Goal: Transaction & Acquisition: Subscribe to service/newsletter

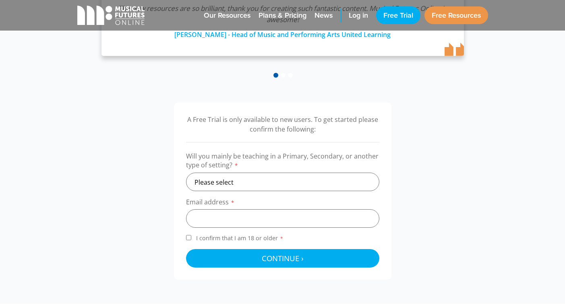
scroll to position [197, 0]
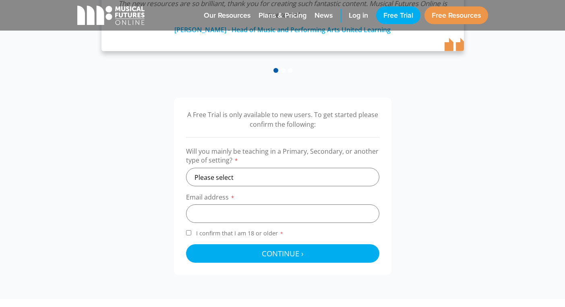
click at [299, 63] on div "There is so much content and I can really see how you have considered both clas…" at bounding box center [282, 24] width 370 height 100
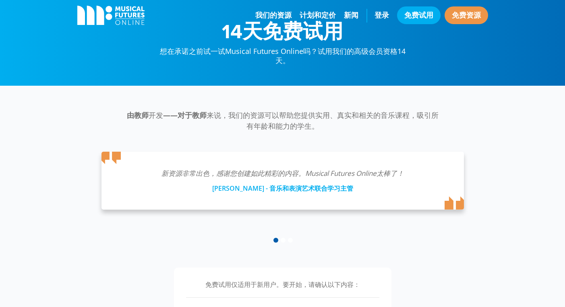
scroll to position [30, 0]
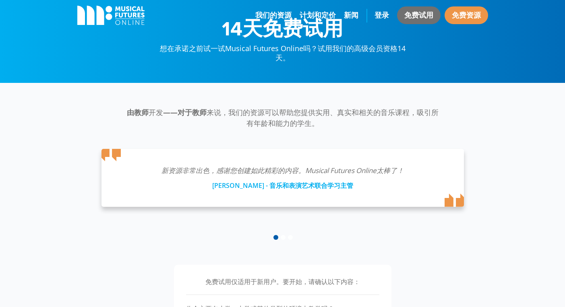
click at [426, 12] on link "免费试用" at bounding box center [418, 15] width 43 height 18
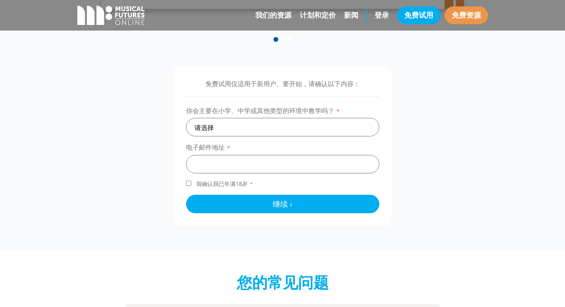
scroll to position [232, 0]
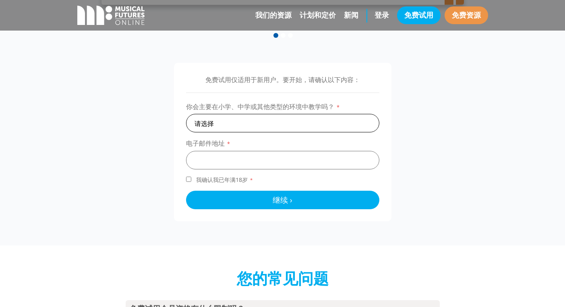
select select "secondary"
click at [250, 156] on input "email" at bounding box center [282, 160] width 193 height 19
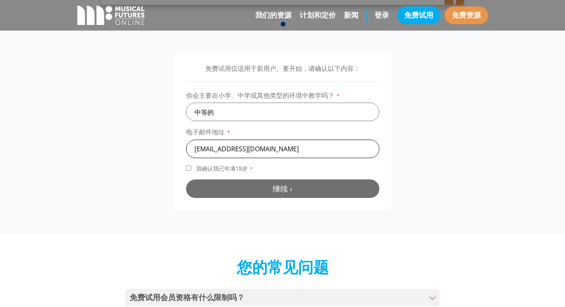
type input "qianxuan.ye.30@nexus.edu.my"
click at [316, 190] on button "继续 › Checking your details..." at bounding box center [282, 189] width 193 height 19
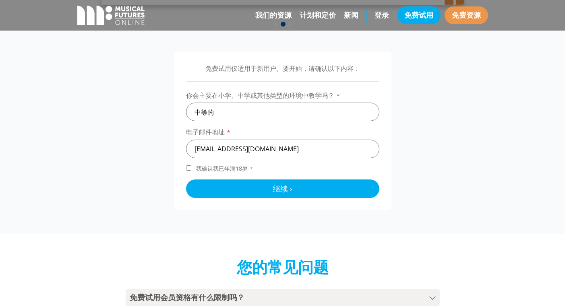
click at [190, 170] on label "我确认我已年满18岁 *" at bounding box center [282, 170] width 193 height 11
click at [190, 170] on input "我确认我已年满18岁 *" at bounding box center [188, 167] width 5 height 5
checkbox input "true"
click at [215, 190] on button "继续 › Checking your details..." at bounding box center [282, 189] width 193 height 19
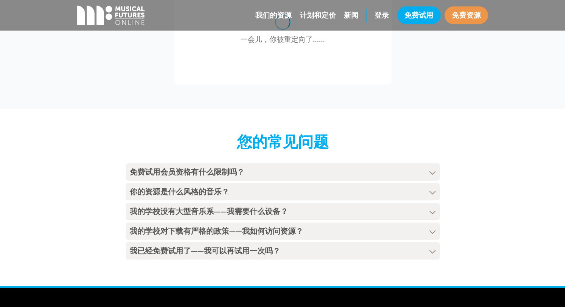
scroll to position [337, 0]
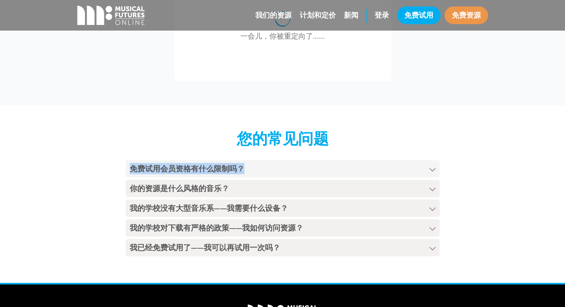
click at [345, 162] on h4 "免费试用会员资格有什么限制吗？" at bounding box center [283, 168] width 314 height 17
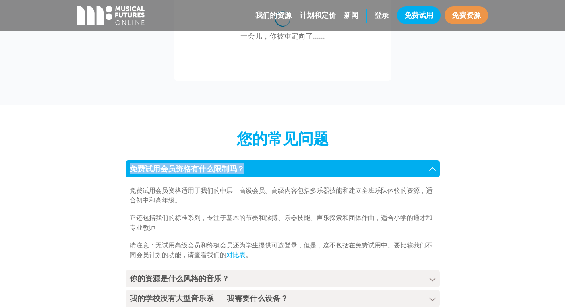
click at [345, 163] on h4 "免费试用会员资格有什么限制吗？" at bounding box center [283, 168] width 314 height 17
